Goal: Task Accomplishment & Management: Manage account settings

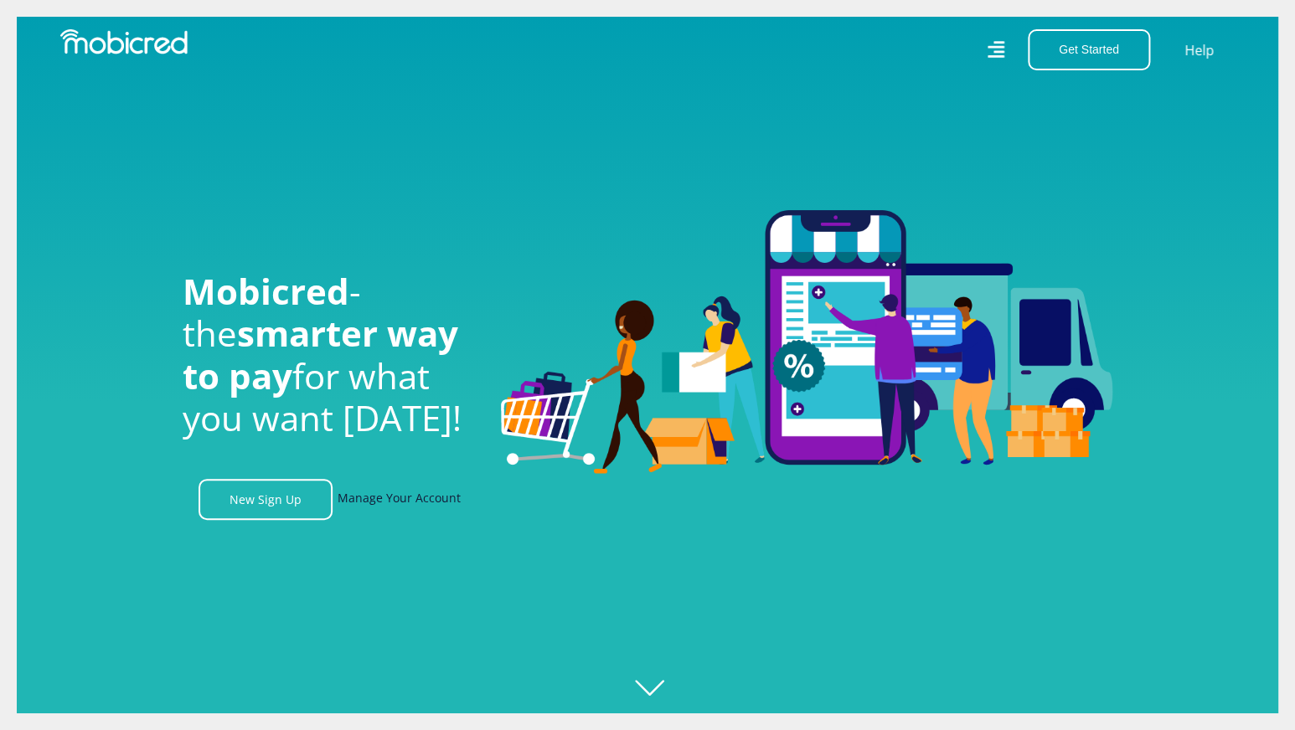
click at [420, 499] on link "Manage Your Account" at bounding box center [398, 499] width 123 height 41
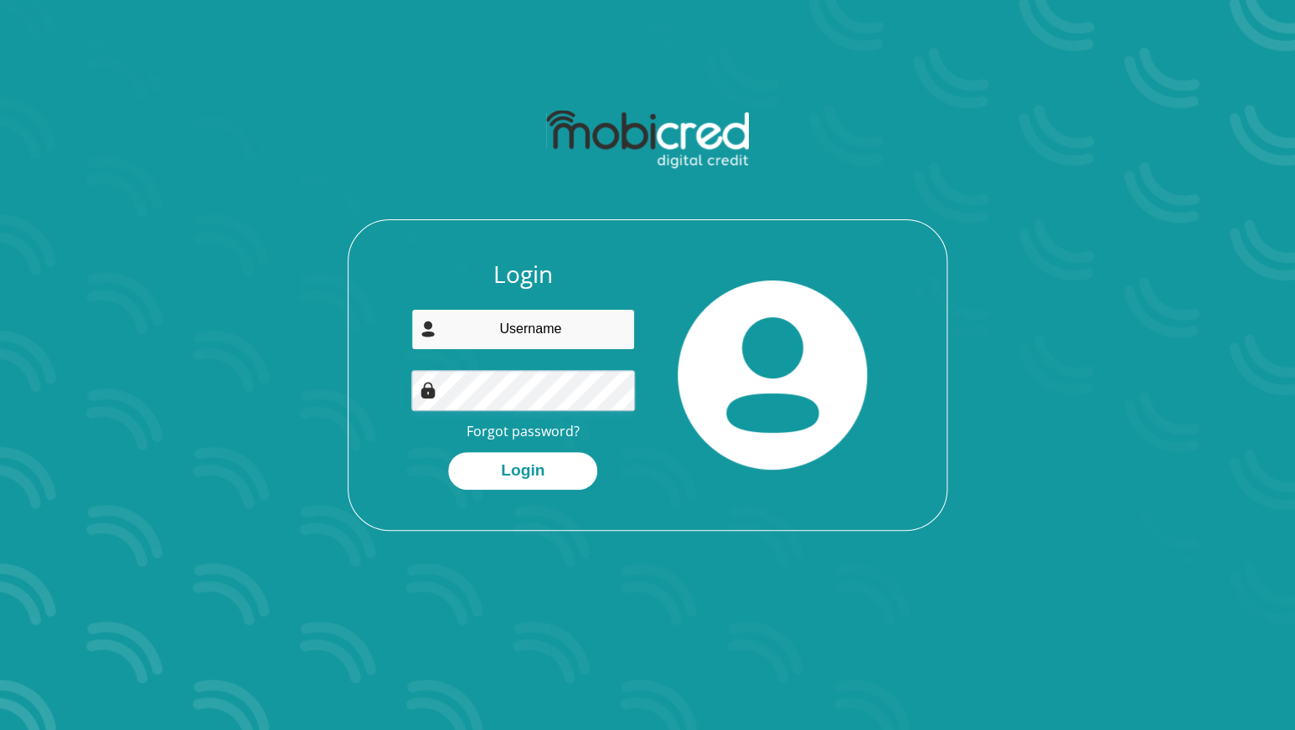
click at [550, 324] on input "email" at bounding box center [523, 329] width 224 height 41
type input "charleneerasmus30@gmail.com"
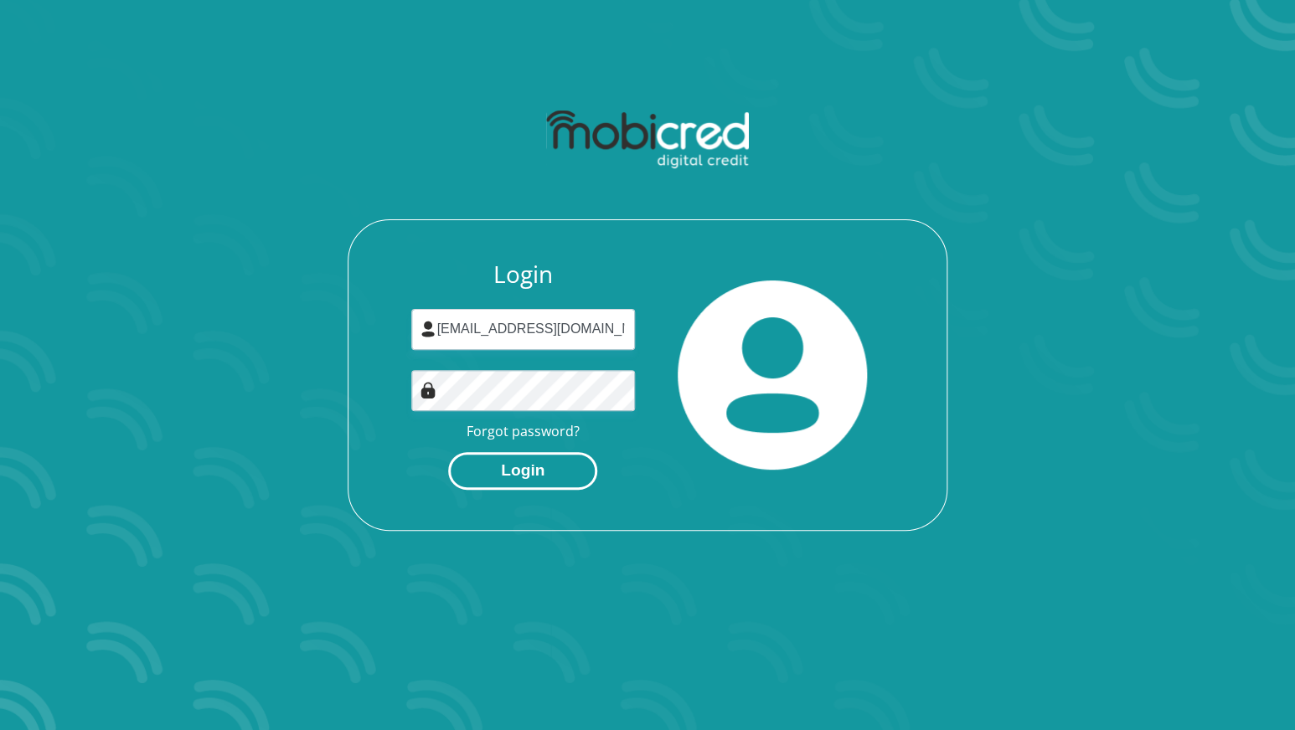
click at [552, 476] on button "Login" at bounding box center [522, 471] width 149 height 38
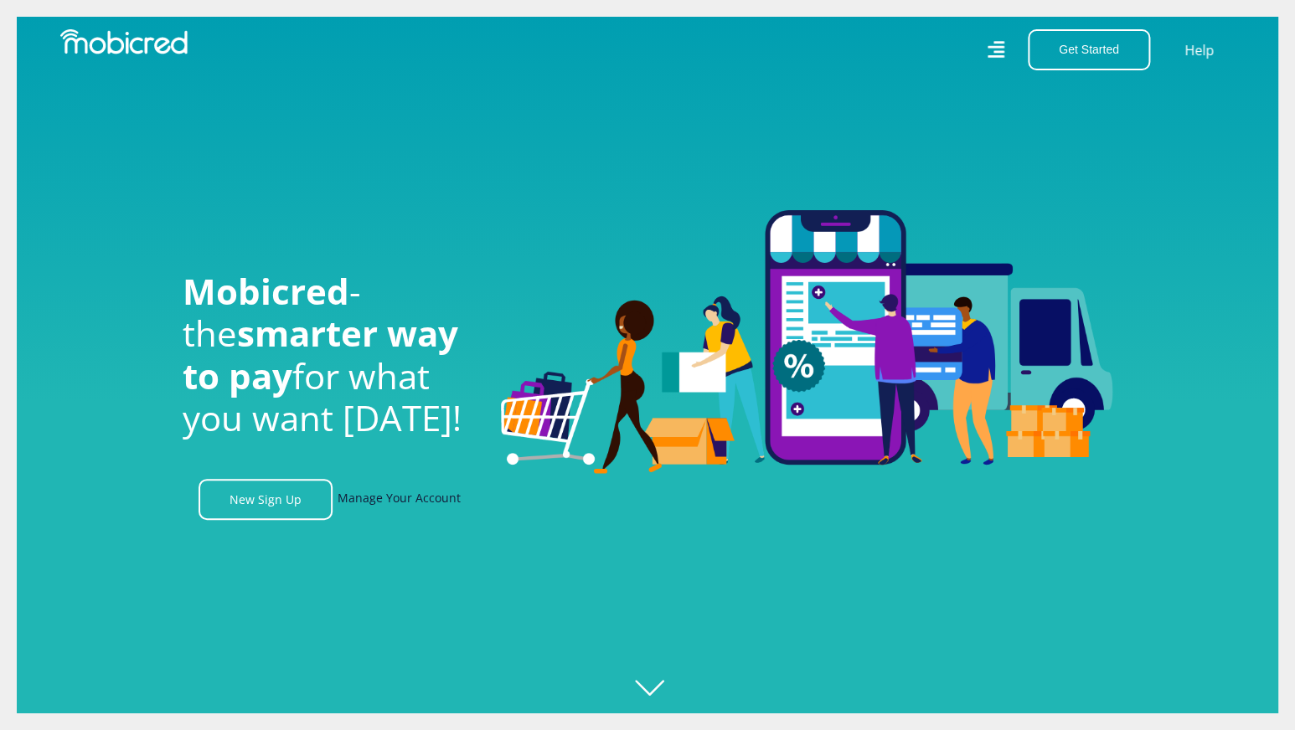
click at [427, 495] on link "Manage Your Account" at bounding box center [398, 499] width 123 height 41
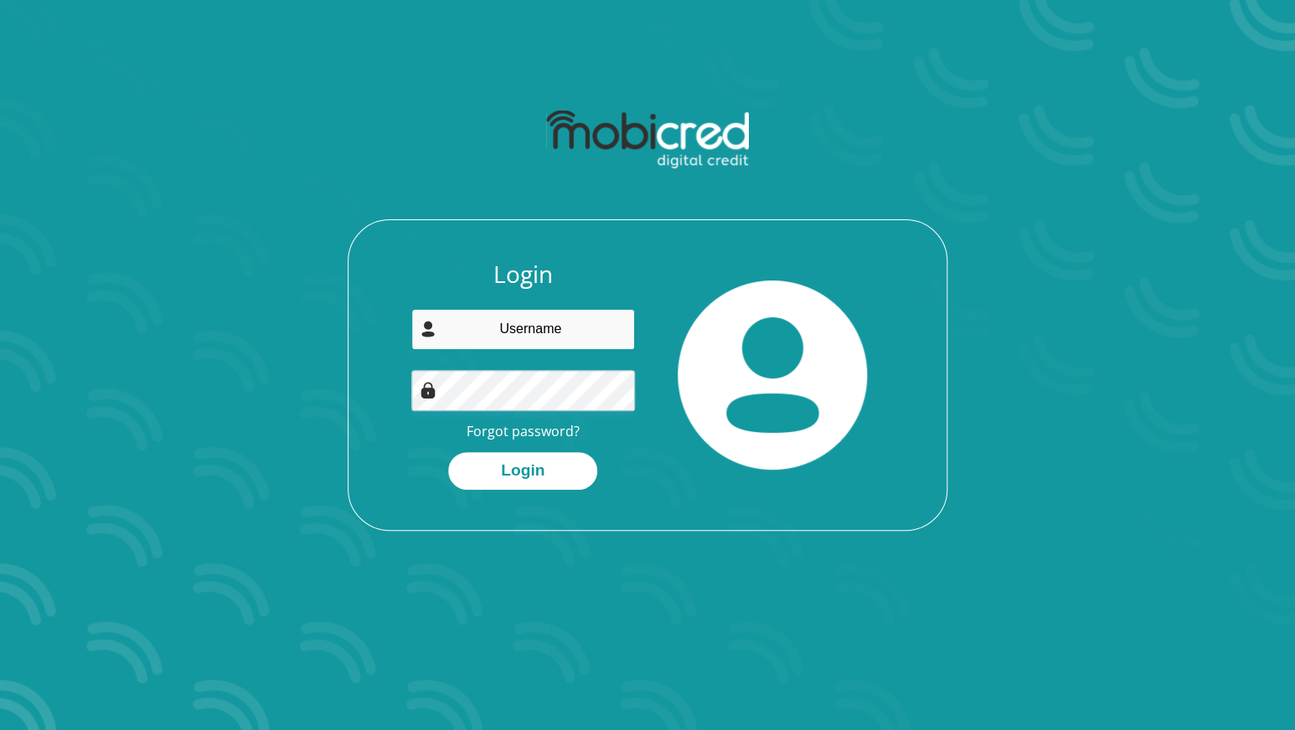
click at [573, 326] on input "email" at bounding box center [523, 329] width 224 height 41
type input "charleneerasmus30@gmail.com"
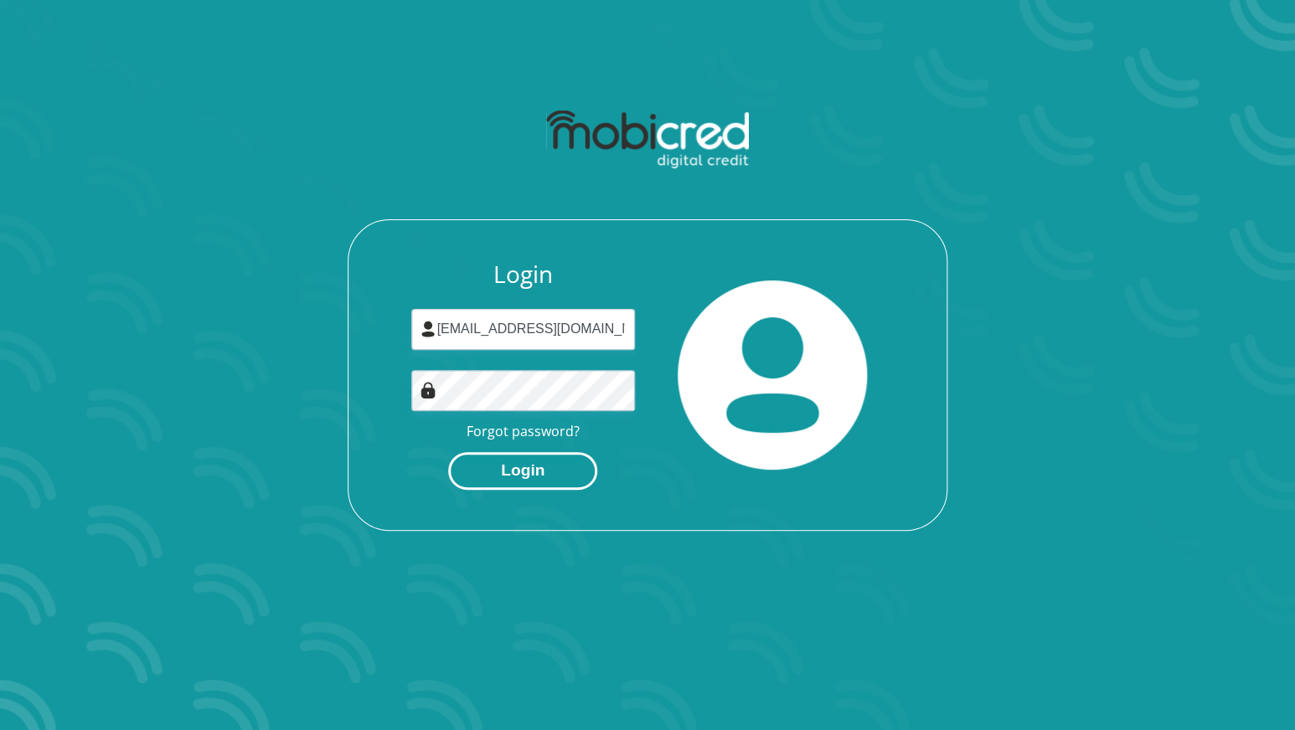
click at [542, 470] on button "Login" at bounding box center [522, 471] width 149 height 38
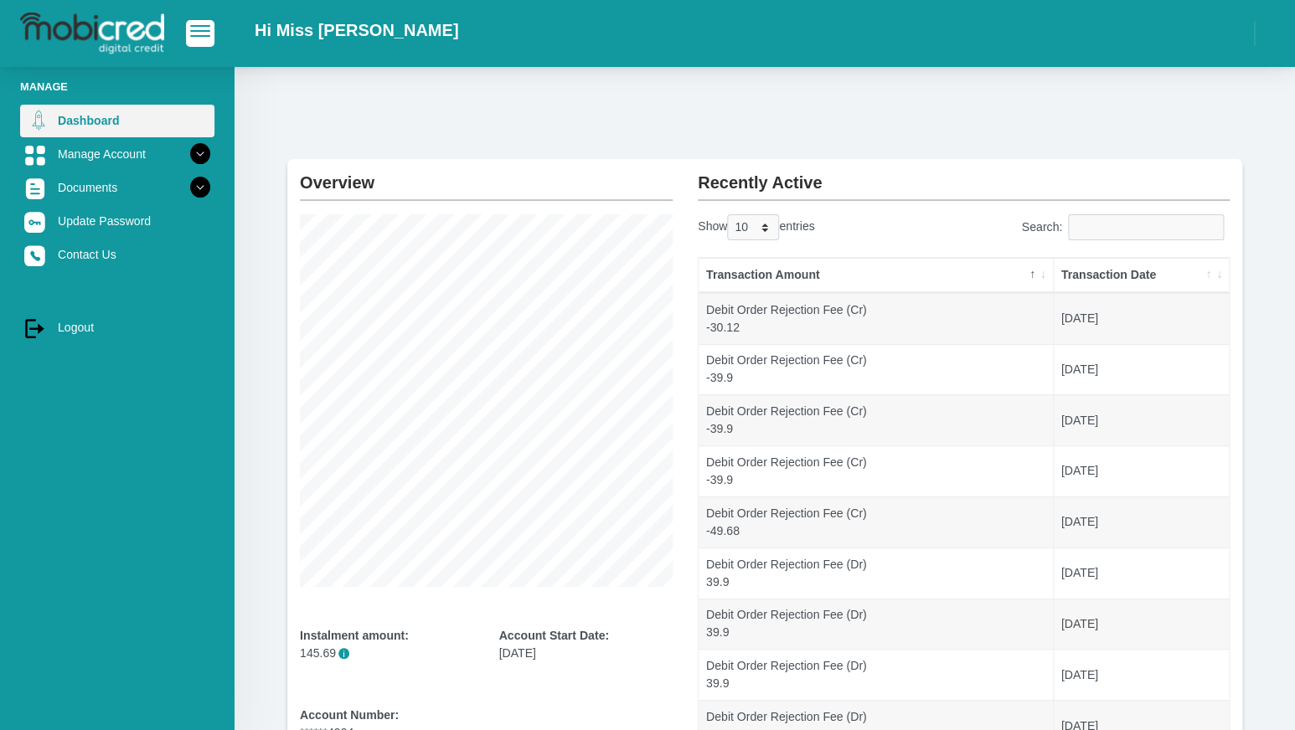
click at [132, 126] on link "Dashboard" at bounding box center [117, 121] width 194 height 32
